Goal: Check status

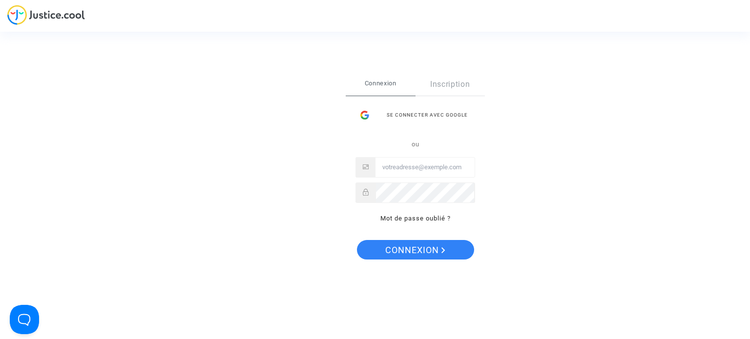
type input "souribrafamily@gmail.com"
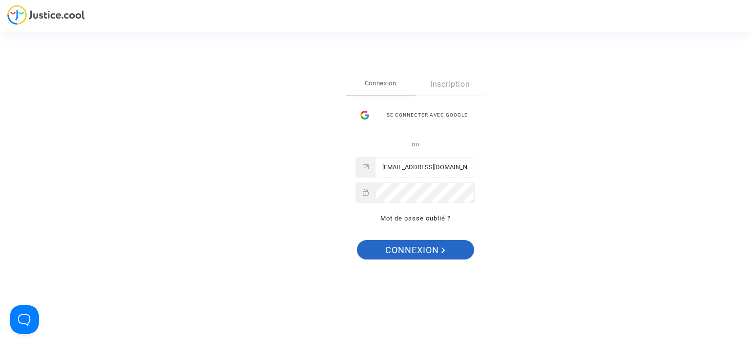
click at [441, 249] on icon "Connexion" at bounding box center [443, 250] width 4 height 6
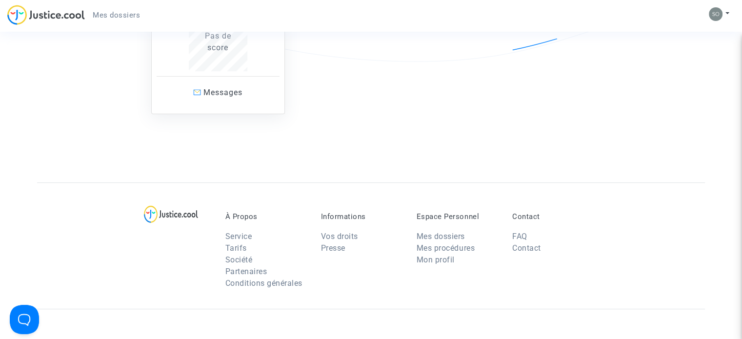
scroll to position [225, 0]
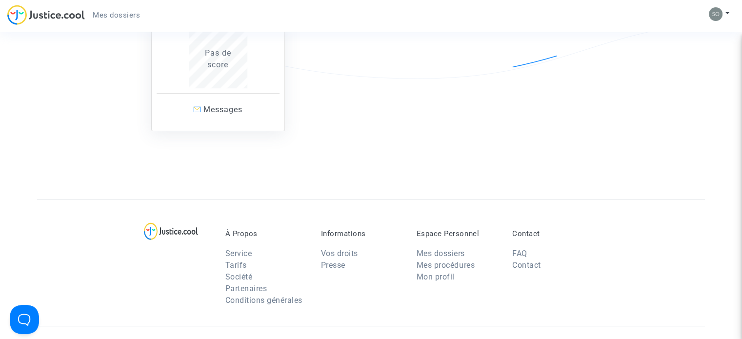
click at [240, 66] on div "Pas de score" at bounding box center [218, 58] width 99 height 23
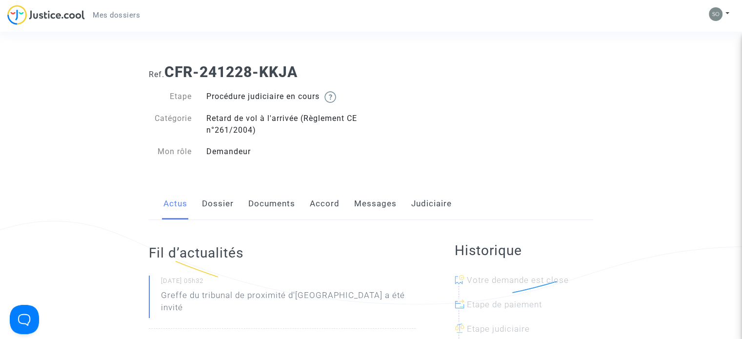
click at [277, 203] on link "Documents" at bounding box center [271, 204] width 47 height 32
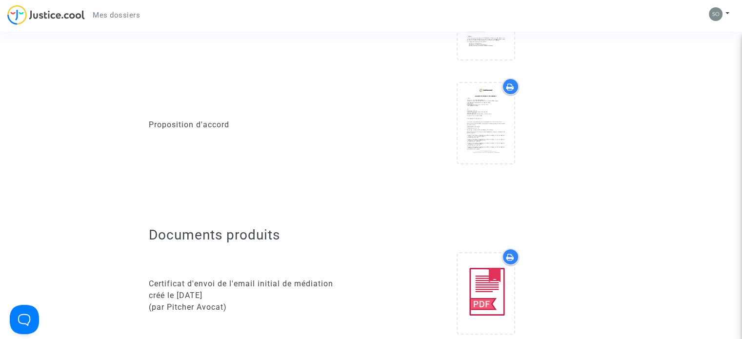
scroll to position [49, 0]
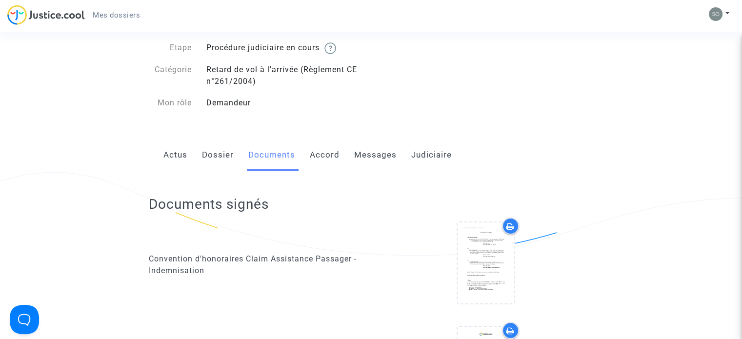
click at [335, 154] on link "Accord" at bounding box center [325, 155] width 30 height 32
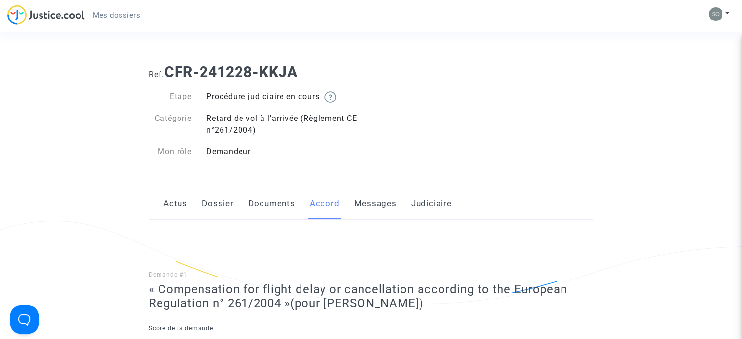
click at [381, 201] on link "Messages" at bounding box center [375, 204] width 42 height 32
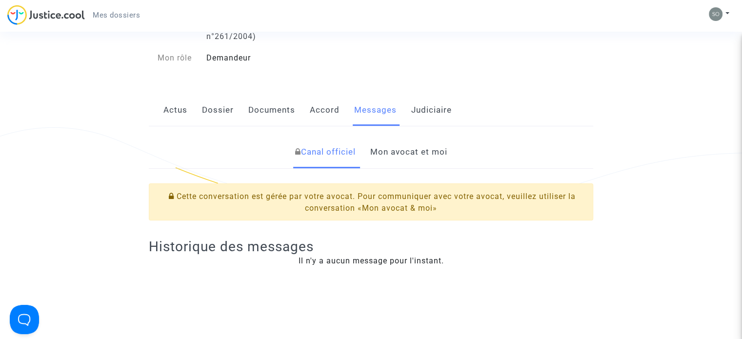
scroll to position [195, 0]
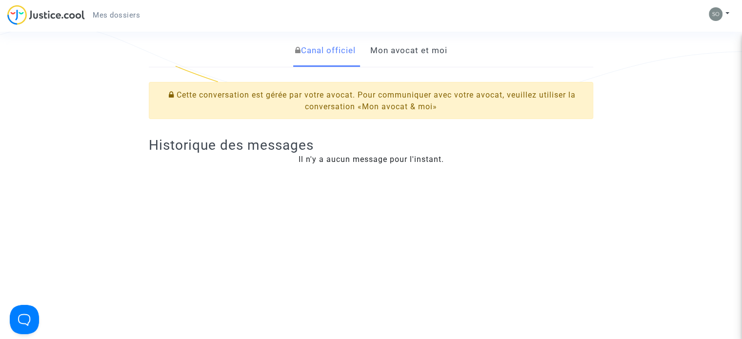
click at [418, 54] on link "Mon avocat et moi" at bounding box center [408, 51] width 77 height 32
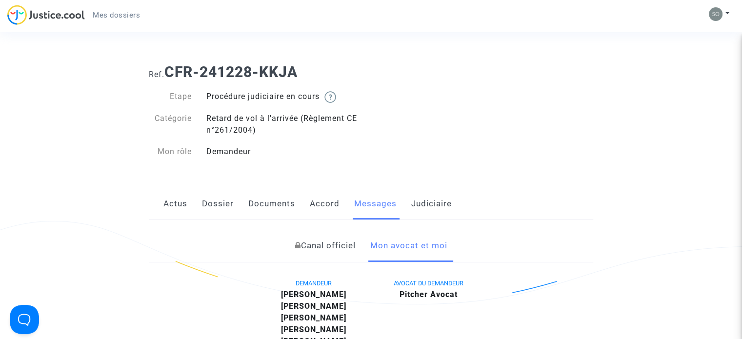
click at [427, 200] on link "Judiciaire" at bounding box center [431, 204] width 41 height 32
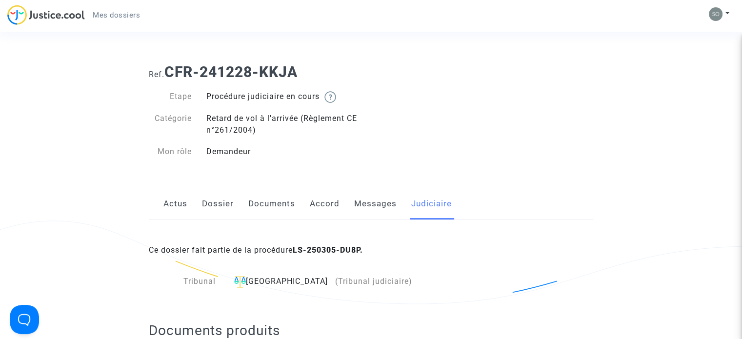
click at [202, 282] on div "Tribunal" at bounding box center [186, 282] width 74 height 12
click at [223, 203] on link "Dossier" at bounding box center [218, 204] width 32 height 32
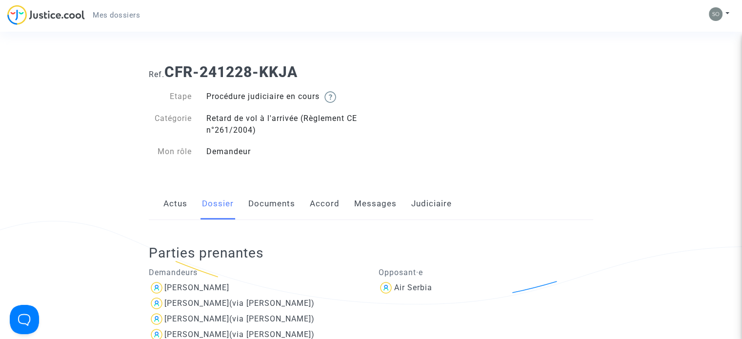
click at [174, 201] on link "Actus" at bounding box center [175, 204] width 24 height 32
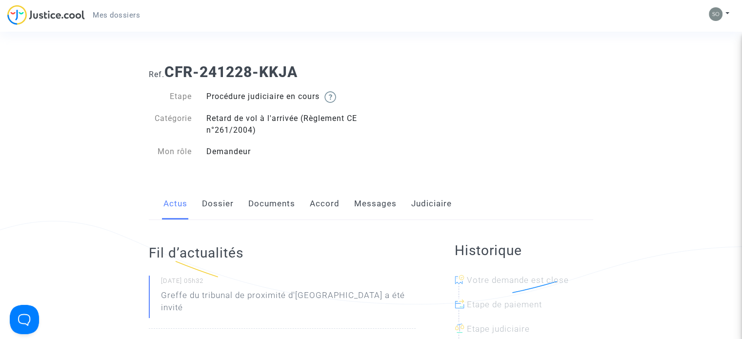
scroll to position [98, 0]
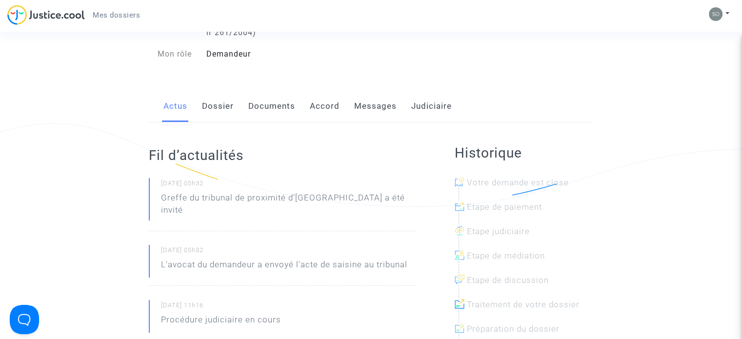
click at [209, 107] on link "Dossier" at bounding box center [218, 106] width 32 height 32
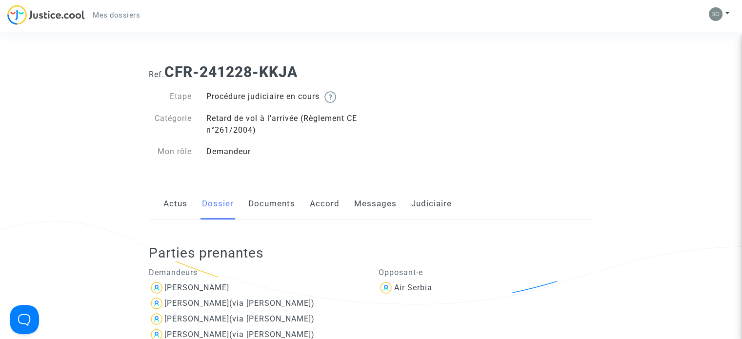
click at [276, 206] on link "Documents" at bounding box center [271, 204] width 47 height 32
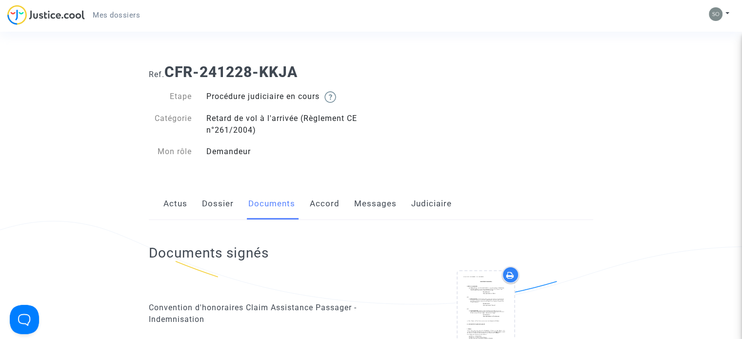
click at [324, 205] on link "Accord" at bounding box center [325, 204] width 30 height 32
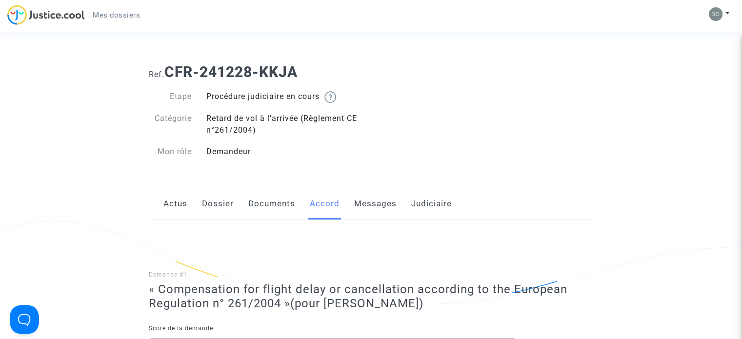
click at [369, 207] on link "Messages" at bounding box center [375, 204] width 42 height 32
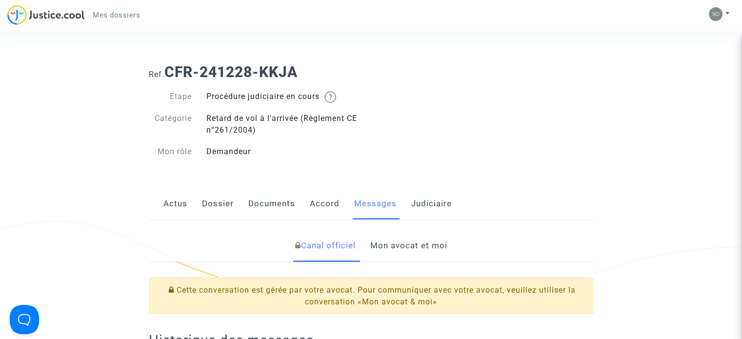
click at [390, 243] on link "Mon avocat et moi" at bounding box center [408, 246] width 77 height 32
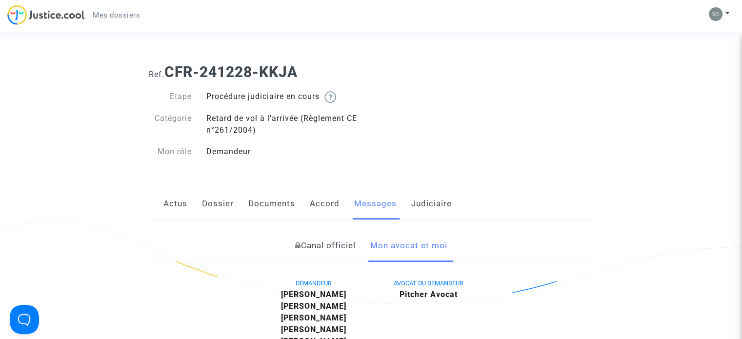
click at [271, 204] on link "Documents" at bounding box center [271, 204] width 47 height 32
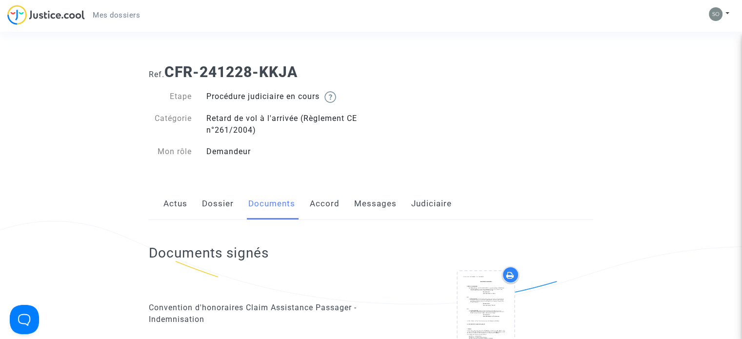
click at [217, 195] on link "Dossier" at bounding box center [218, 204] width 32 height 32
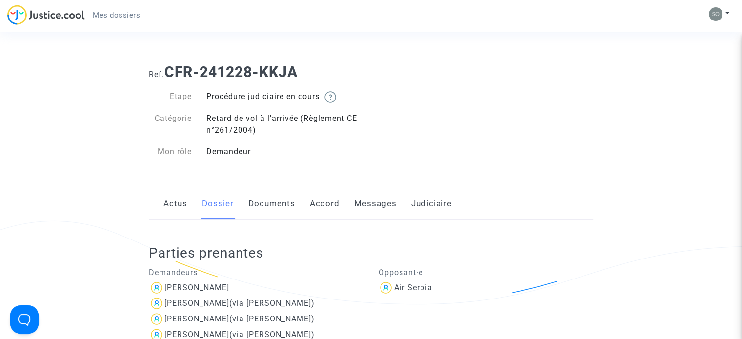
click at [180, 203] on link "Actus" at bounding box center [175, 204] width 24 height 32
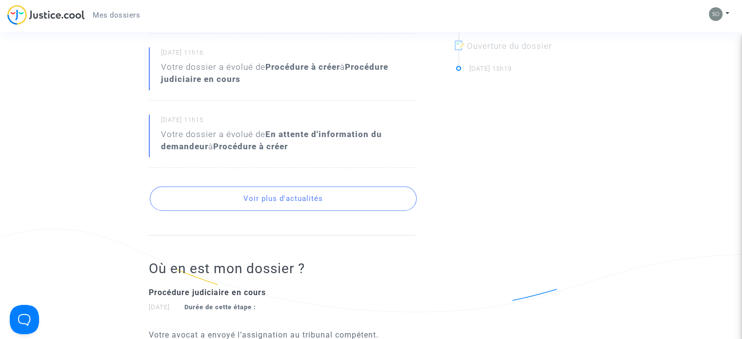
scroll to position [390, 0]
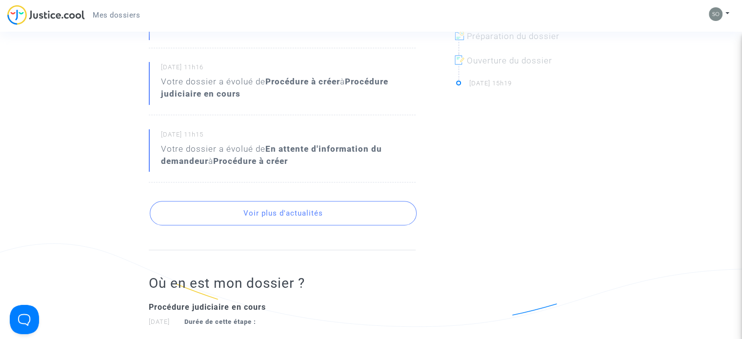
click at [332, 205] on button "Voir plus d'actualités" at bounding box center [283, 213] width 267 height 24
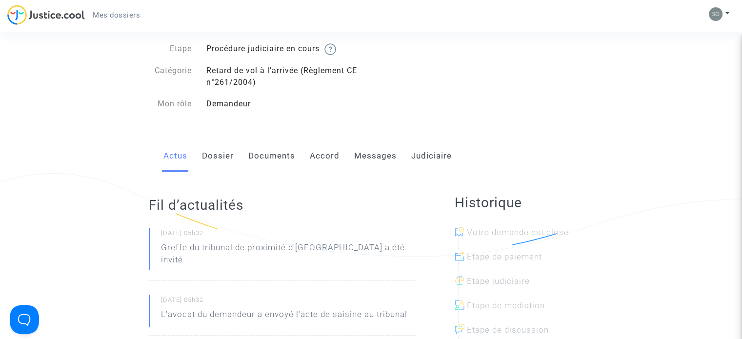
scroll to position [0, 0]
